Goal: Navigation & Orientation: Find specific page/section

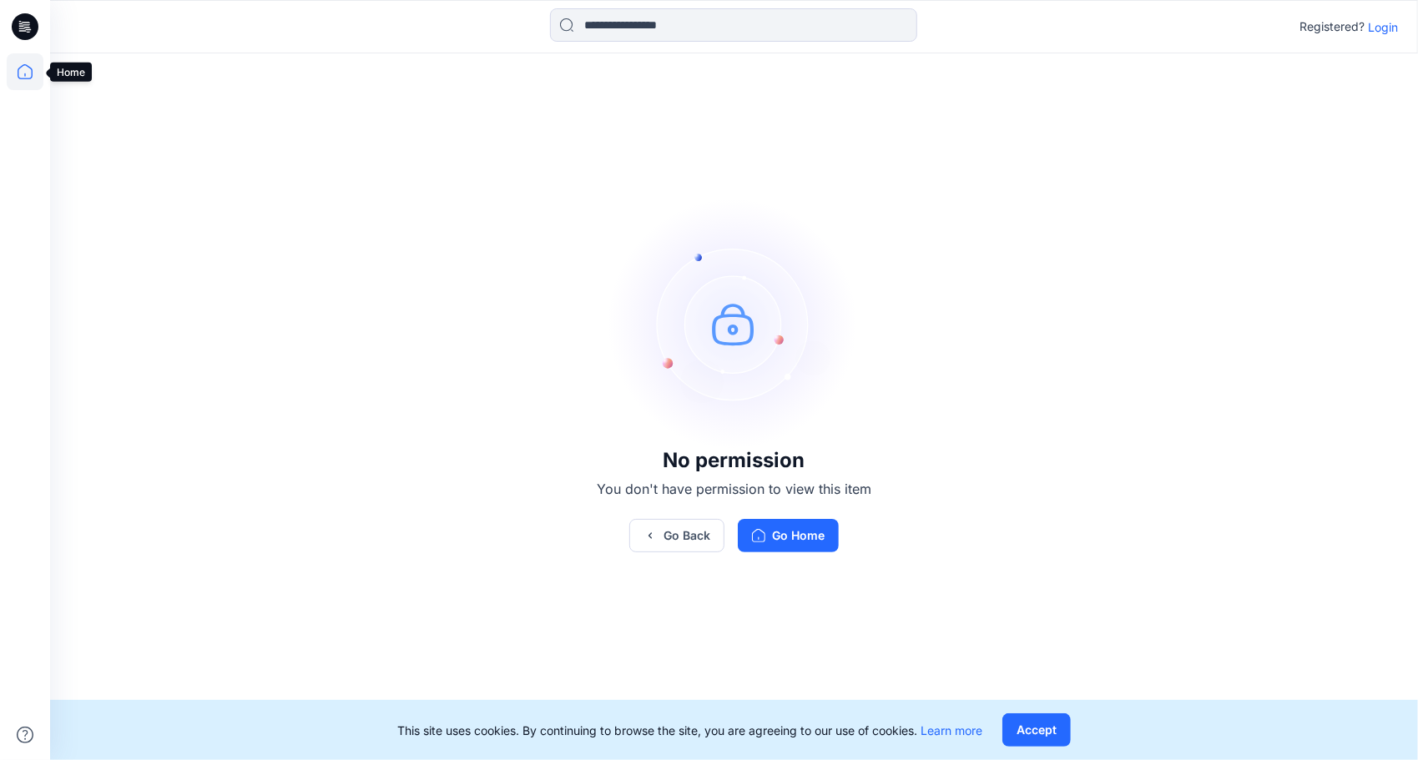
click at [22, 69] on icon at bounding box center [25, 71] width 37 height 37
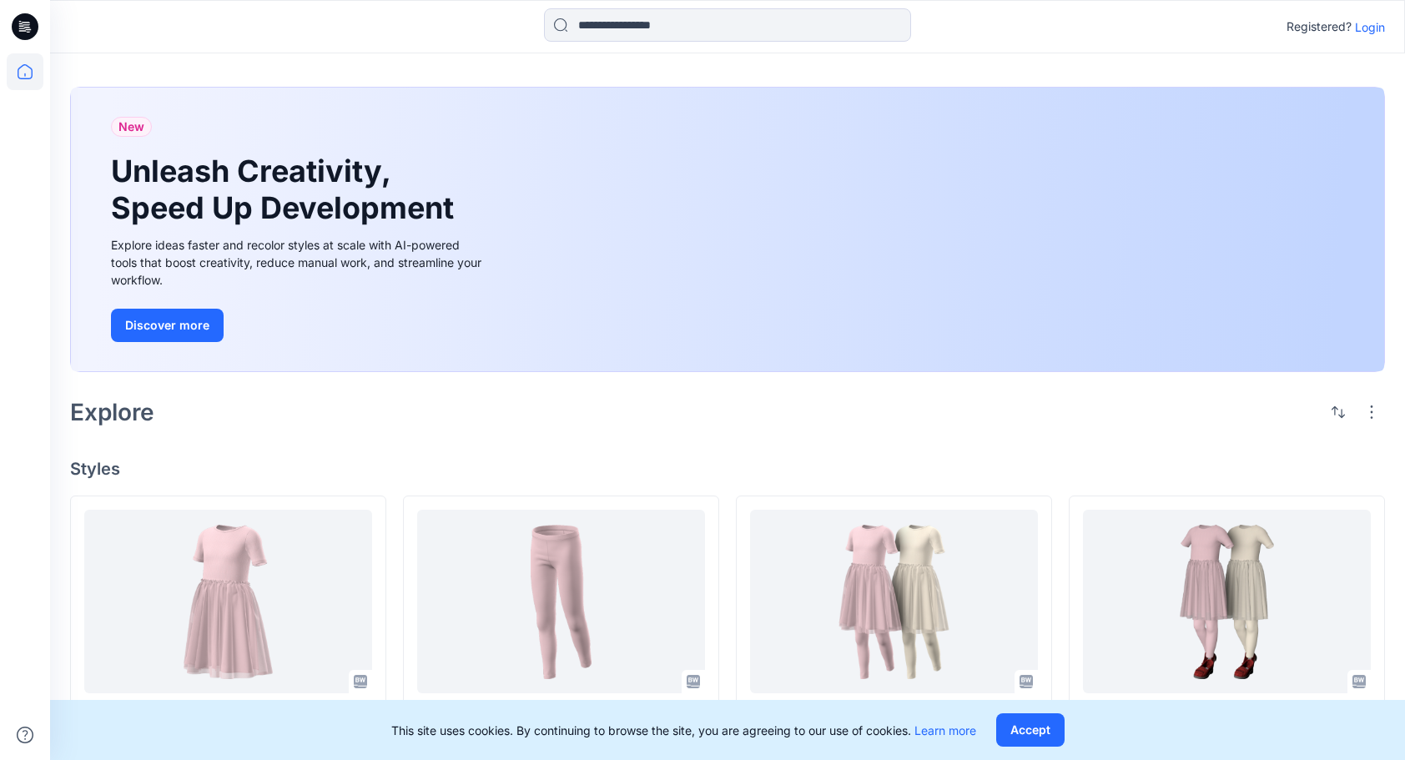
click at [1372, 23] on p "Login" at bounding box center [1370, 27] width 30 height 18
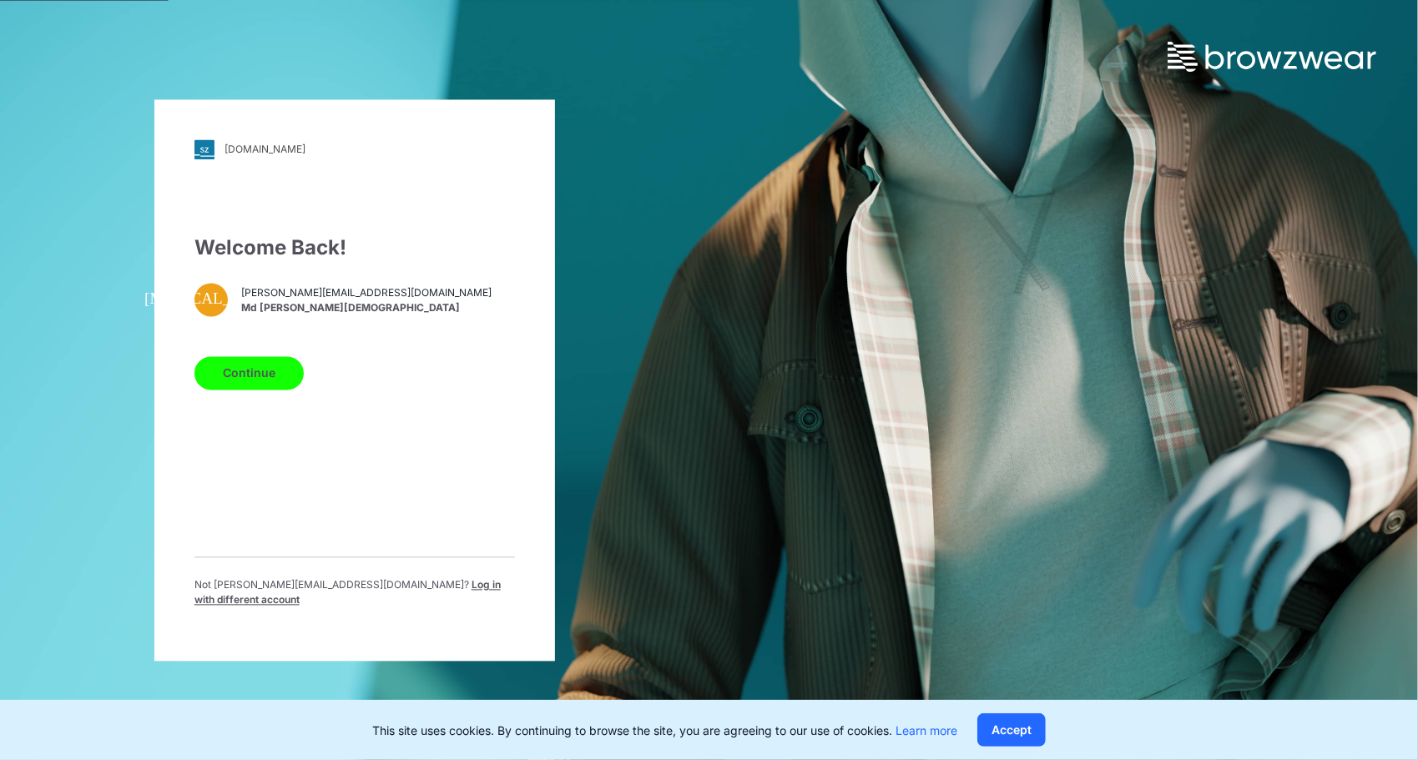
click at [262, 389] on button "Continue" at bounding box center [248, 372] width 109 height 33
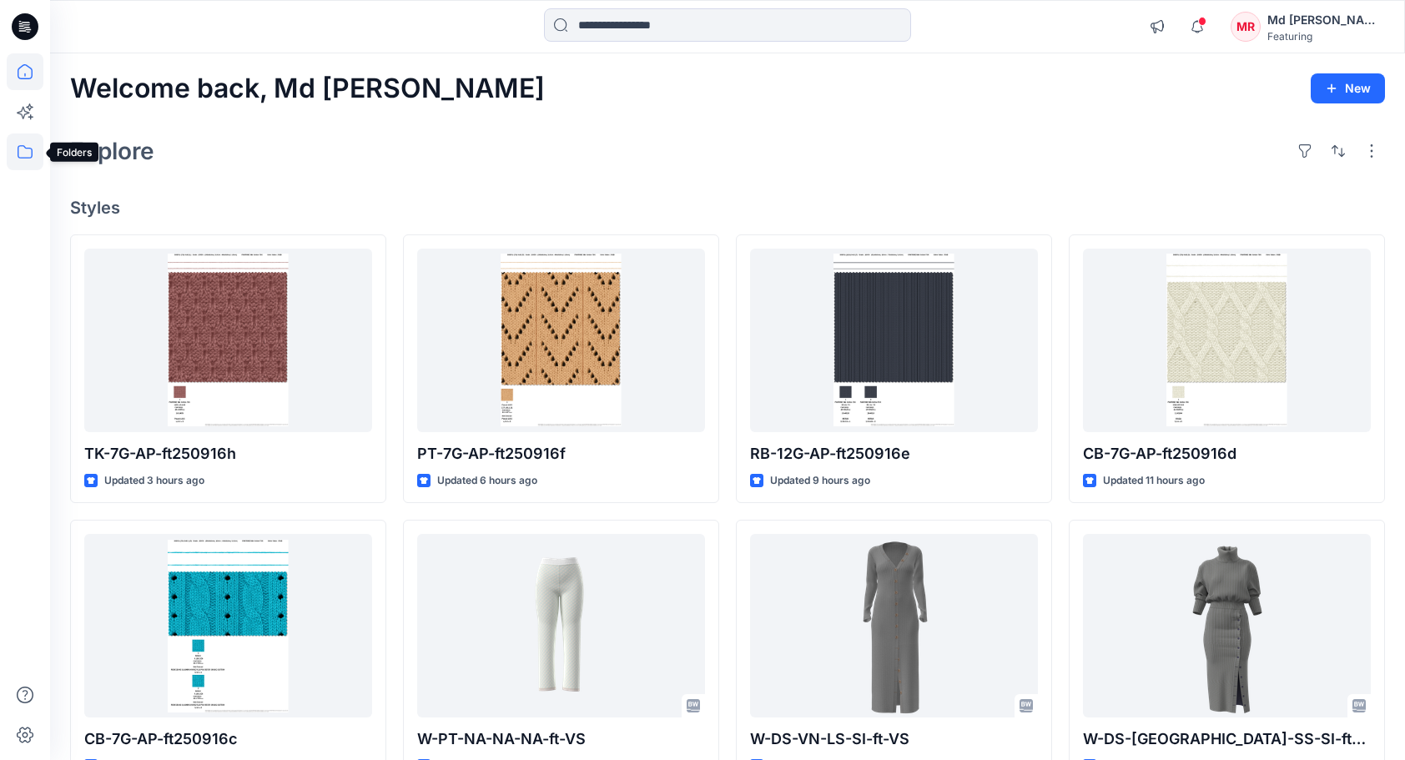
click at [30, 157] on icon at bounding box center [25, 152] width 37 height 37
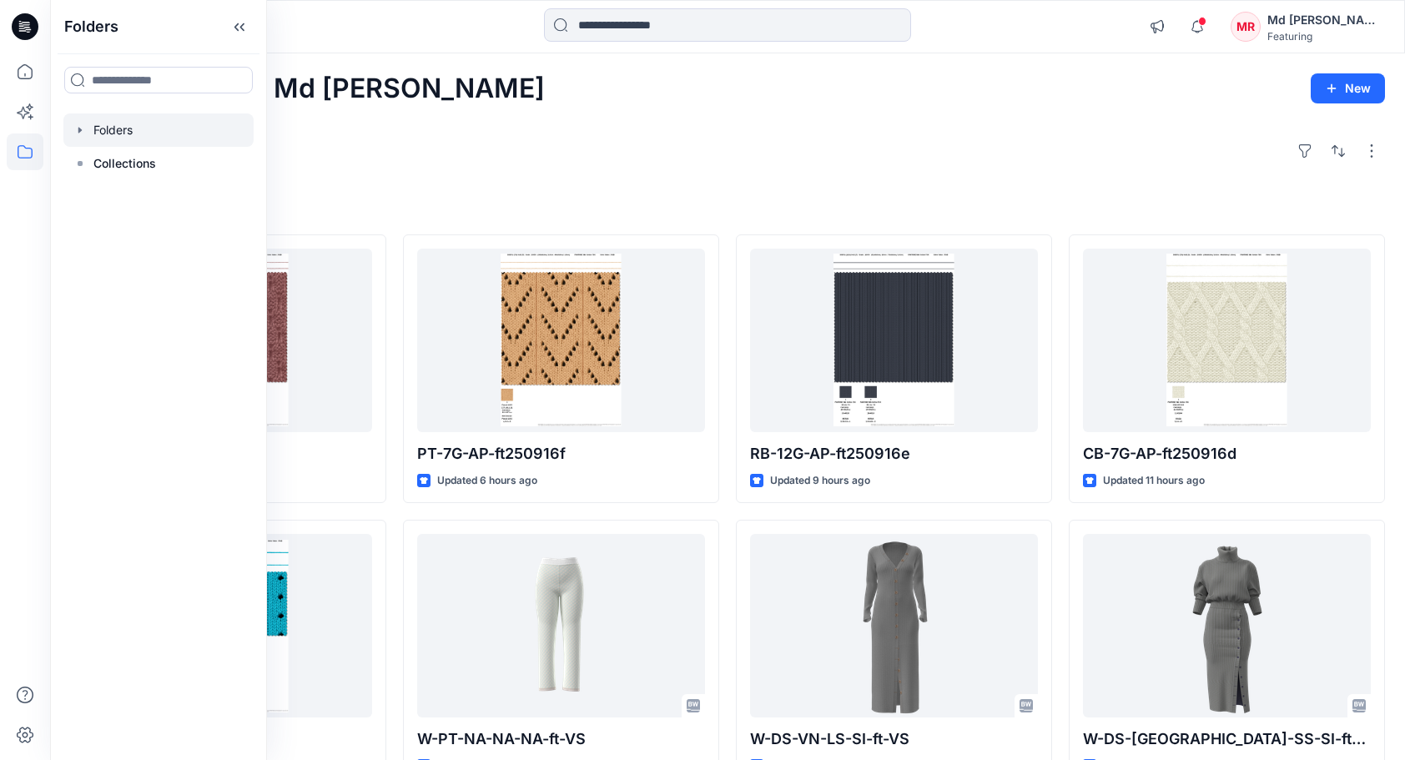
click at [113, 132] on div at bounding box center [158, 129] width 190 height 33
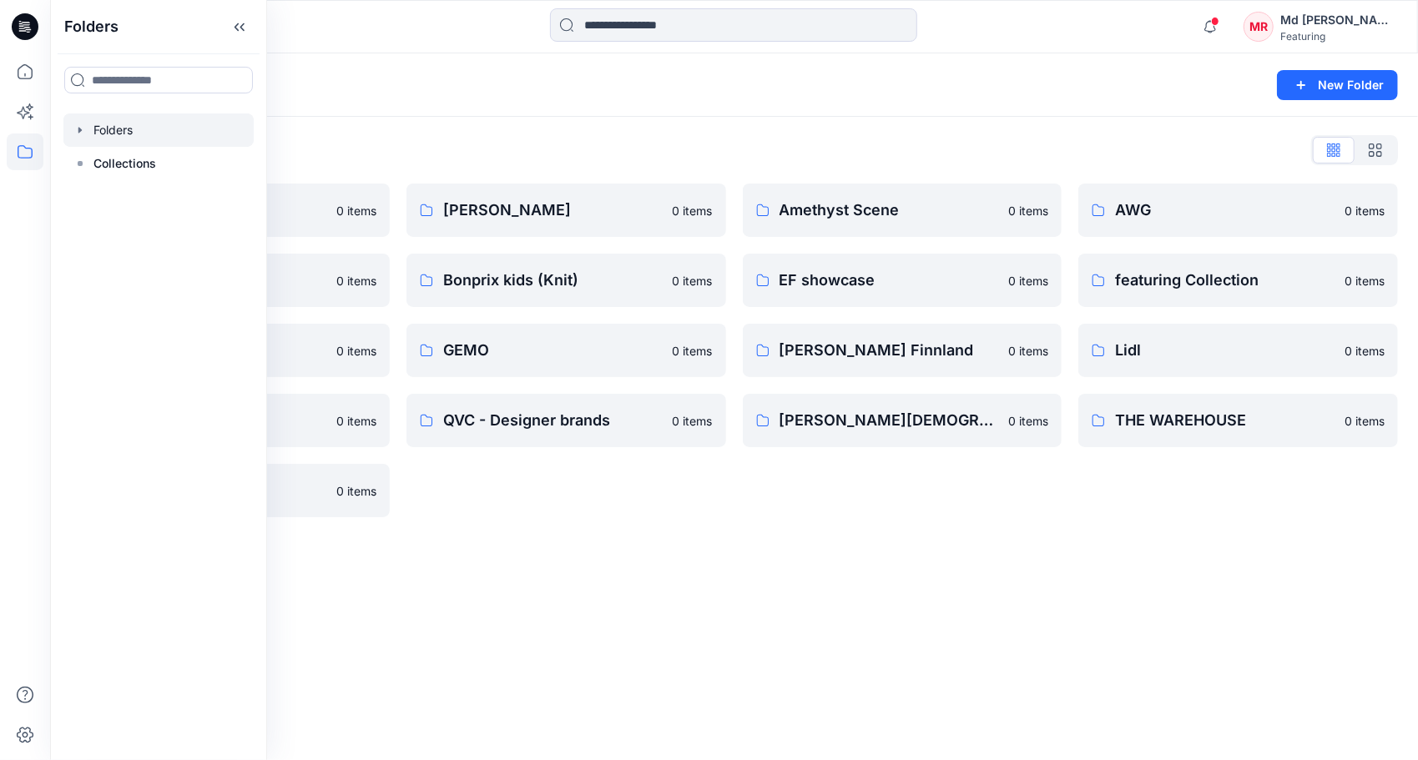
click at [622, 550] on div "Folders New Folder Folders List 3D Knit asset 0 items Basic patterns 0 items Fe…" at bounding box center [734, 406] width 1368 height 707
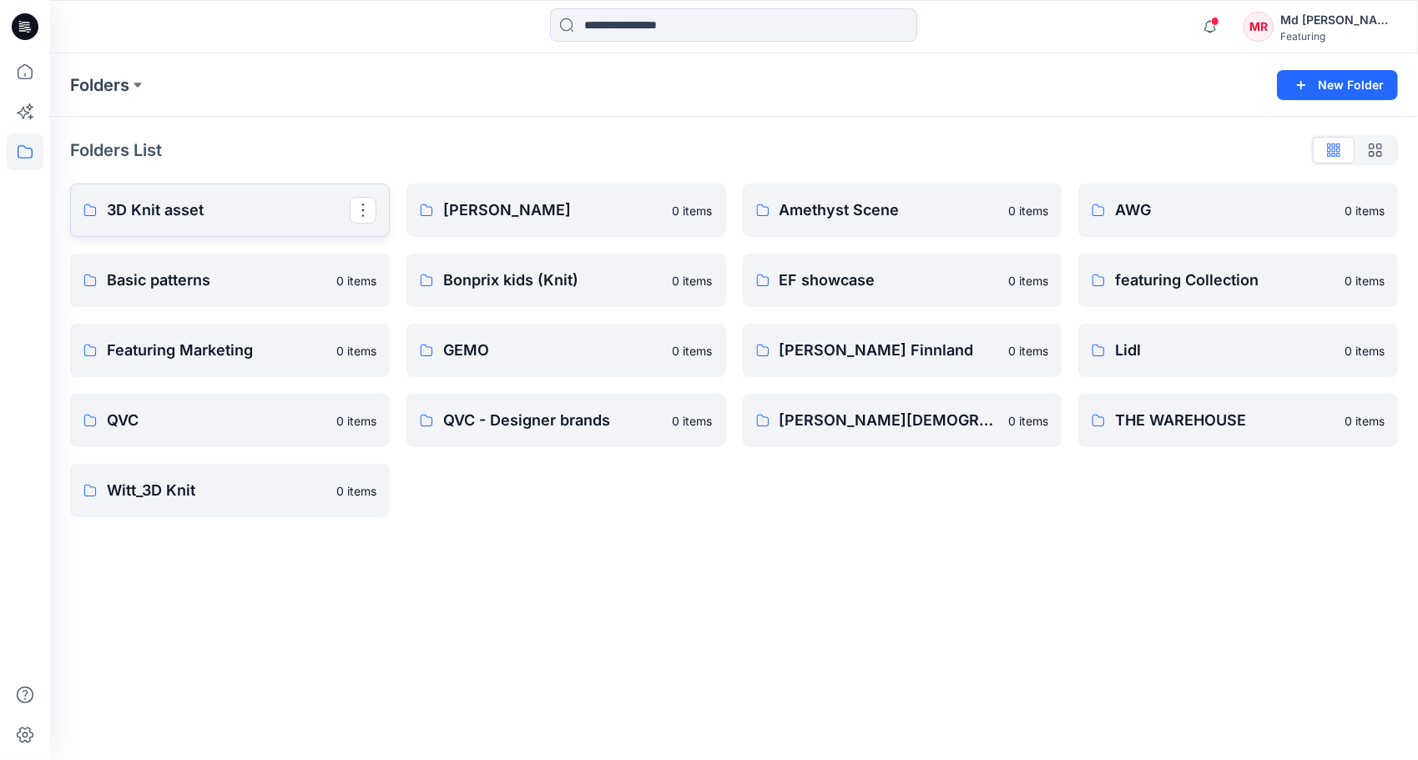
click at [192, 195] on link "3D Knit asset" at bounding box center [230, 210] width 320 height 53
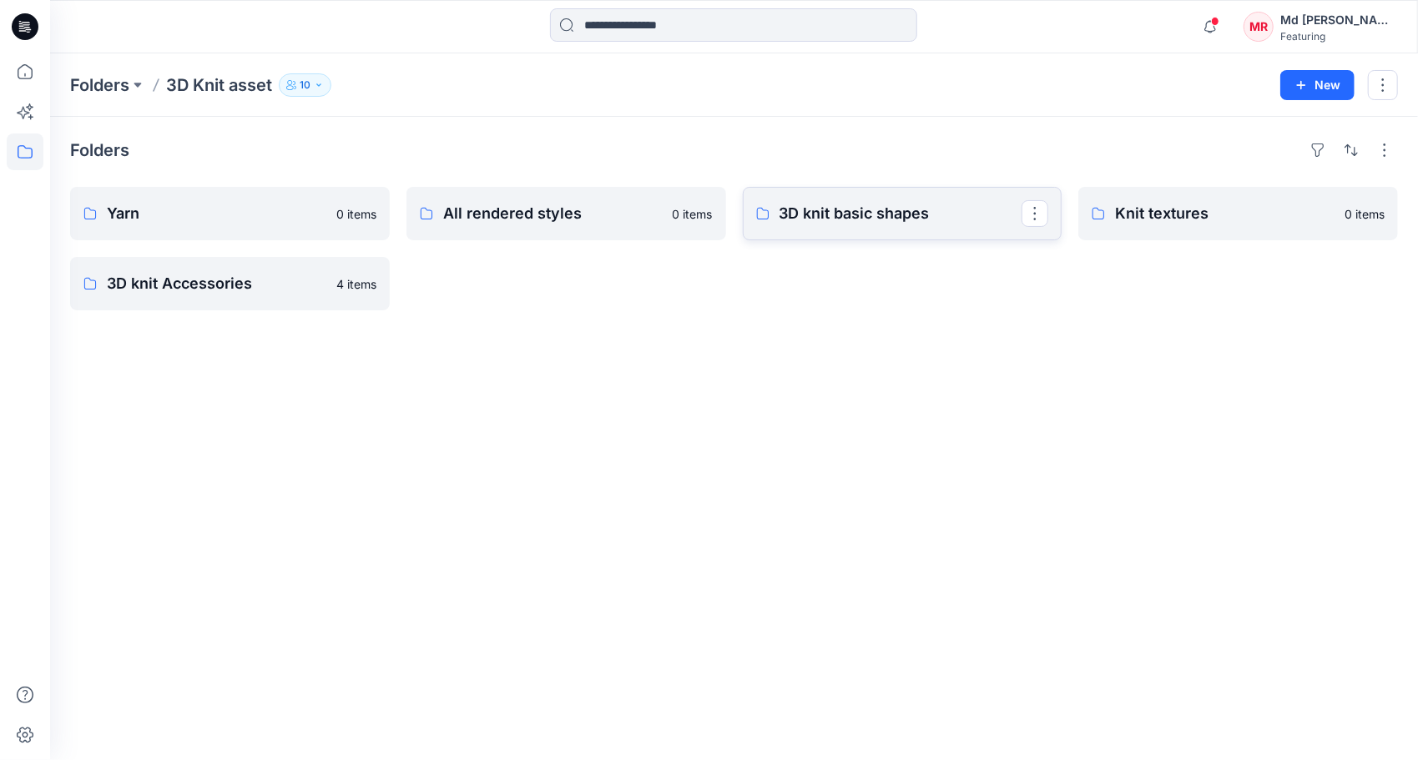
click at [874, 219] on p "3D knit basic shapes" at bounding box center [900, 213] width 243 height 23
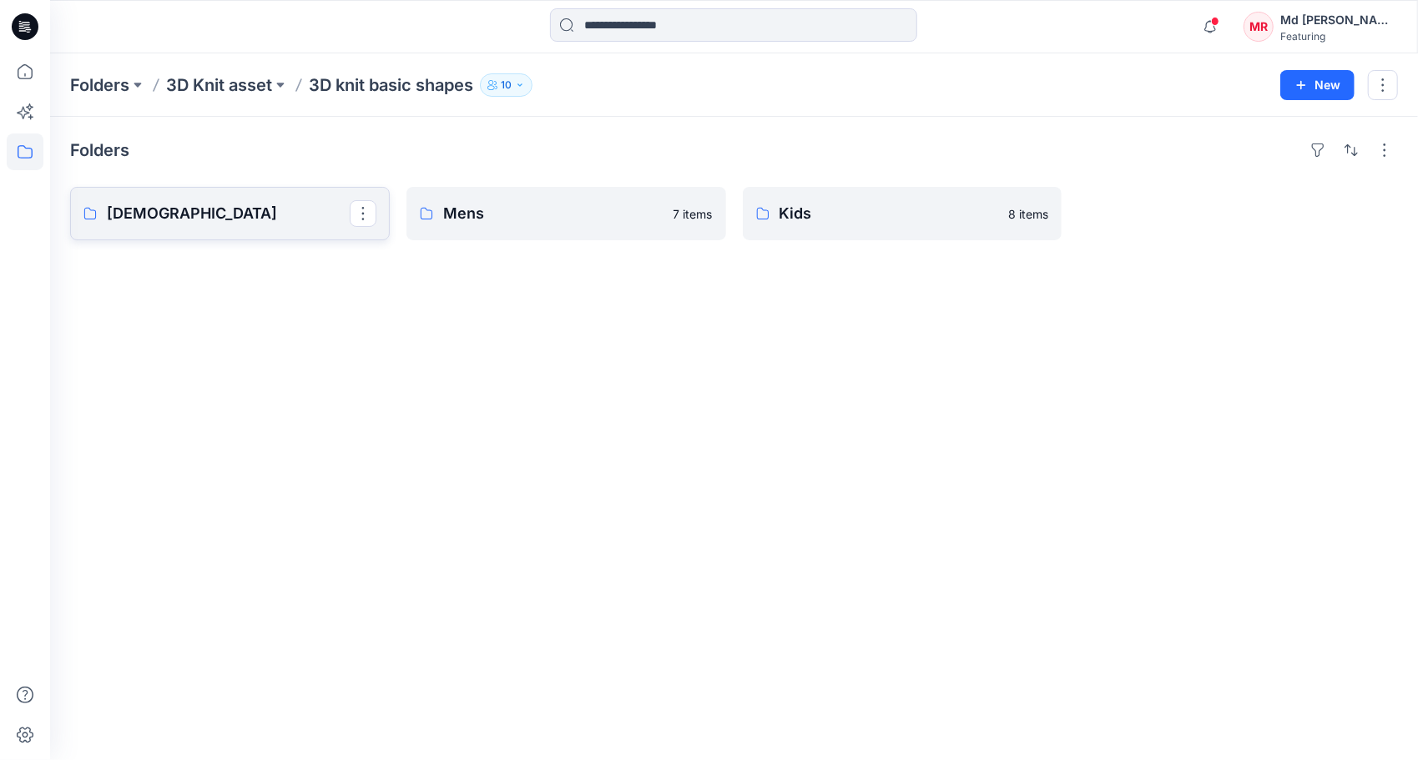
click at [190, 224] on link "Ladies" at bounding box center [230, 213] width 320 height 53
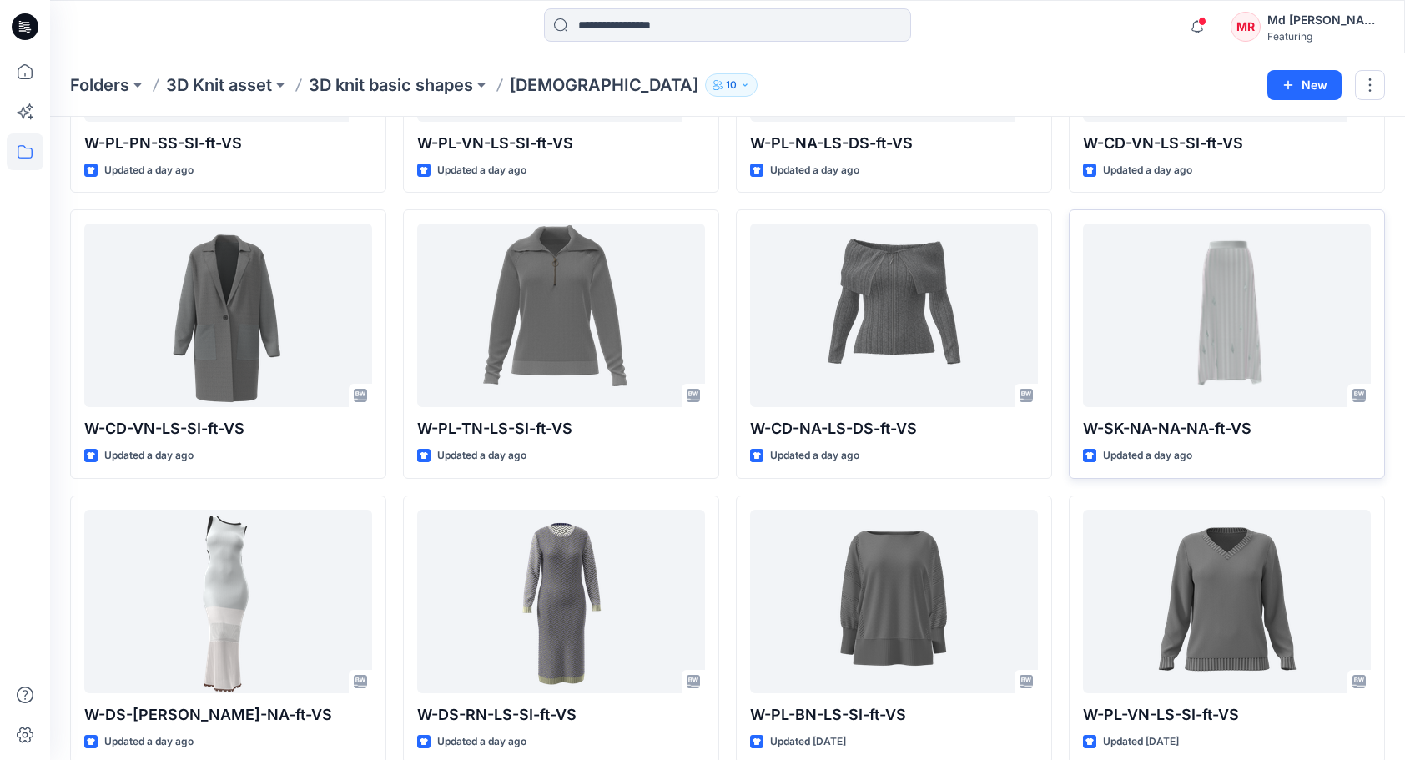
scroll to position [508, 0]
